Goal: Information Seeking & Learning: Understand process/instructions

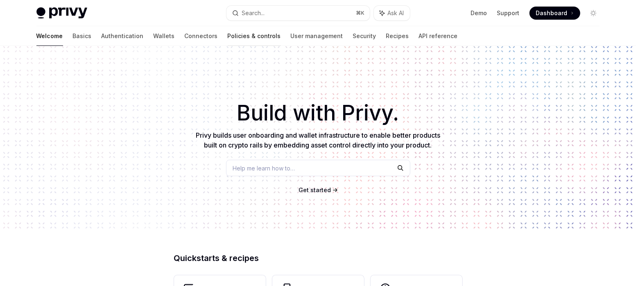
click at [228, 33] on link "Policies & controls" at bounding box center [254, 36] width 53 height 20
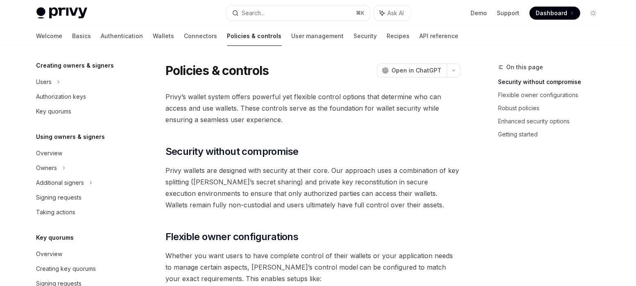
scroll to position [291, 0]
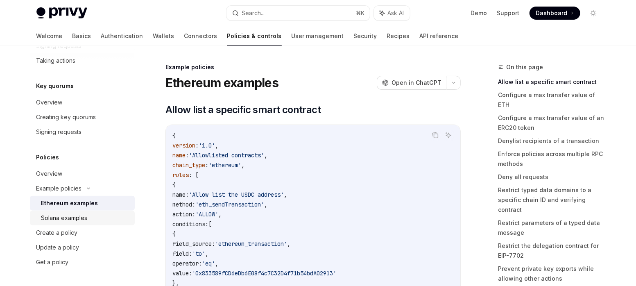
scroll to position [319, 0]
click at [58, 230] on div "Create a policy" at bounding box center [56, 233] width 41 height 10
type textarea "*"
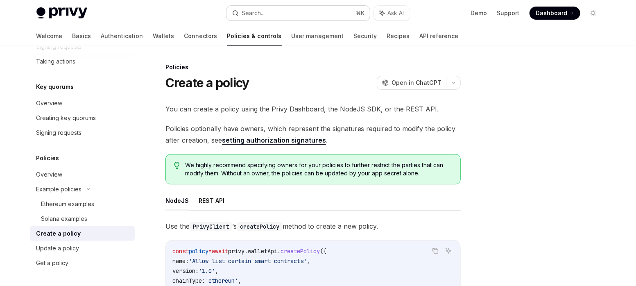
click at [255, 11] on div "Search..." at bounding box center [253, 13] width 23 height 10
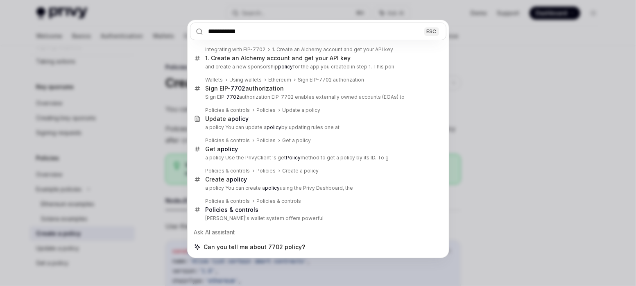
type input "**********"
click at [130, 199] on div "**********" at bounding box center [318, 143] width 636 height 286
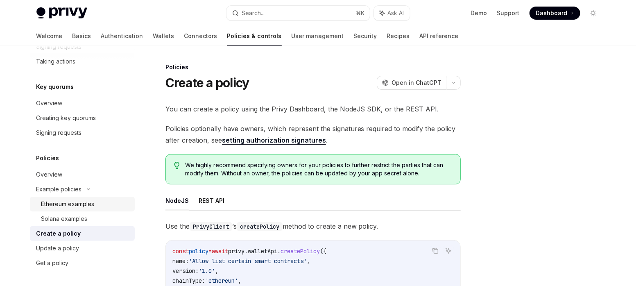
click at [75, 207] on div "Ethereum examples" at bounding box center [67, 204] width 53 height 10
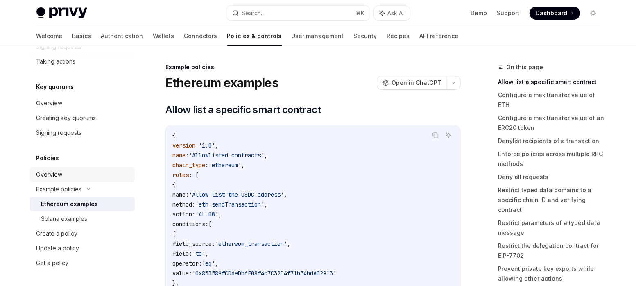
click at [53, 170] on div "Overview" at bounding box center [49, 174] width 26 height 10
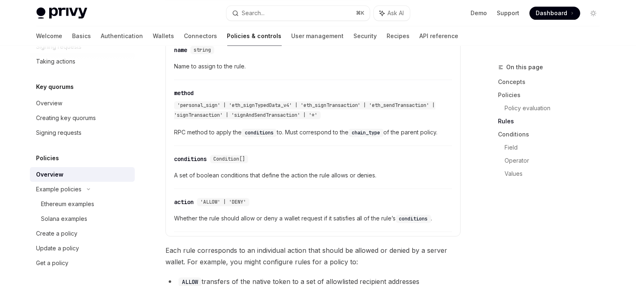
scroll to position [1283, 0]
click at [255, 106] on span "'personal_sign' | 'eth_signTypedData_v4' | 'eth_signTransaction' | 'eth_sendTra…" at bounding box center [304, 111] width 261 height 16
copy span "eth_signTypedData_v4"
click at [93, 201] on div "Ethereum examples" at bounding box center [67, 204] width 53 height 10
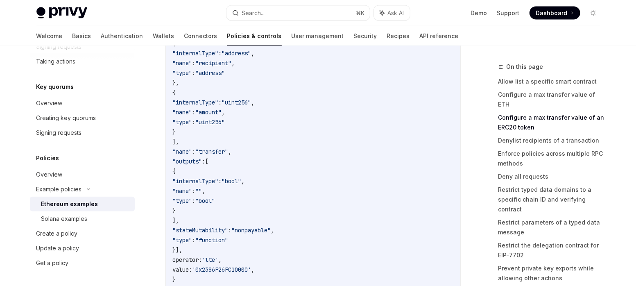
scroll to position [2924, 0]
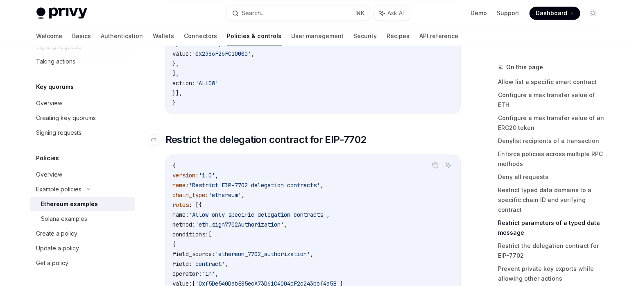
click at [389, 146] on h2 "​ Restrict the delegation contract for EIP-7702" at bounding box center [312, 139] width 295 height 13
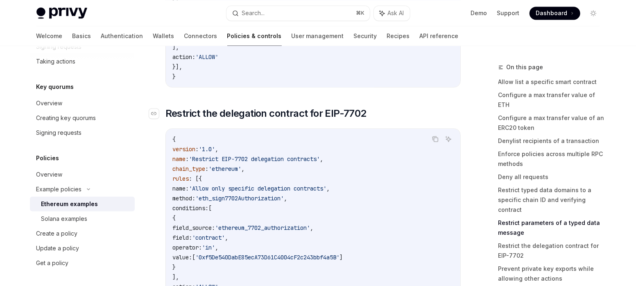
scroll to position [2951, 0]
click at [152, 115] on icon "Navigate to header" at bounding box center [154, 113] width 6 height 5
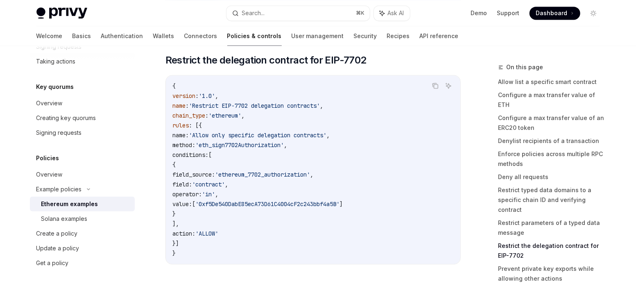
scroll to position [3004, 0]
click at [282, 145] on span "'eth_sign7702Authorization'" at bounding box center [239, 144] width 88 height 7
click at [284, 148] on span "'eth_sign7702Authorization'" at bounding box center [239, 144] width 88 height 7
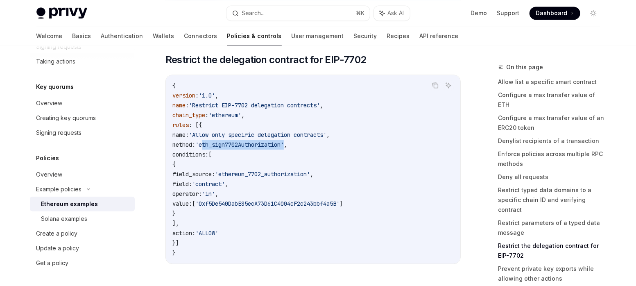
click at [284, 148] on span "'eth_sign7702Authorization'" at bounding box center [239, 144] width 88 height 7
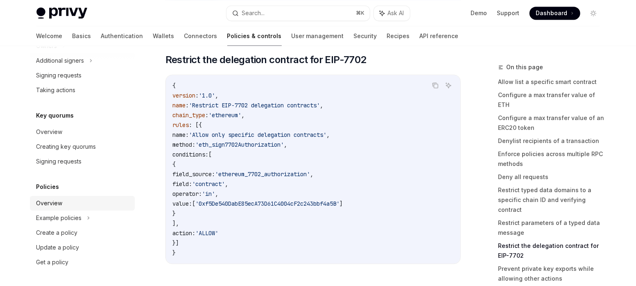
click at [51, 203] on div "Overview" at bounding box center [49, 203] width 26 height 10
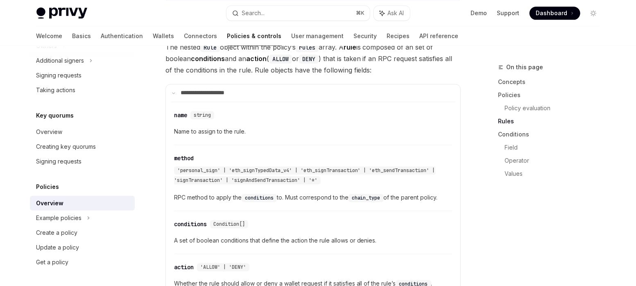
scroll to position [1158, 0]
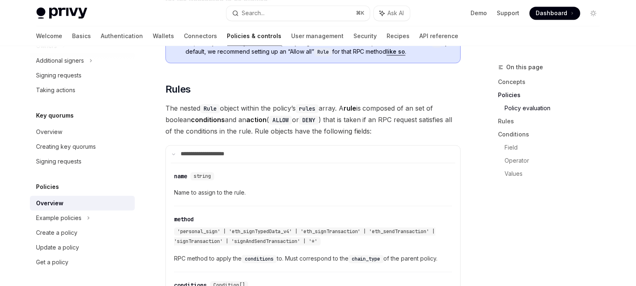
click at [83, 205] on div "Overview" at bounding box center [82, 203] width 93 height 10
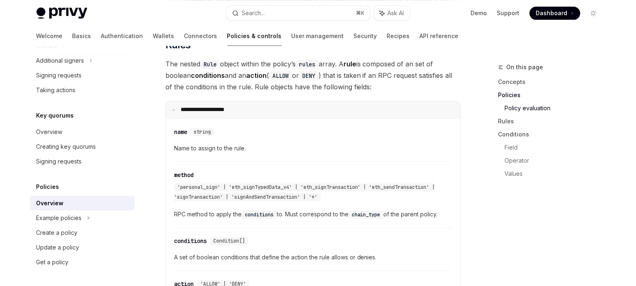
type textarea "*"
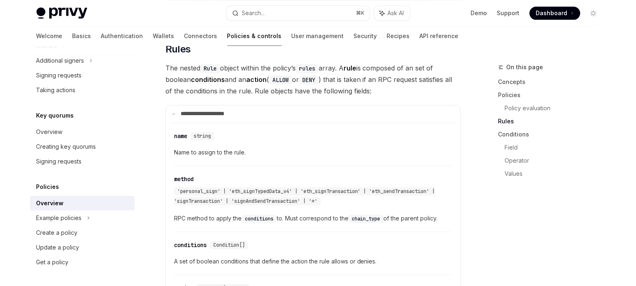
scroll to position [1197, 0]
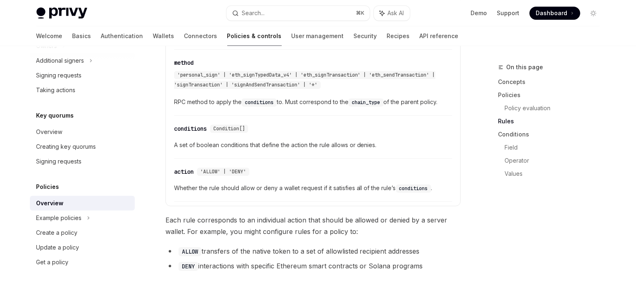
scroll to position [1315, 0]
type textarea "*"
